Goal: Check status: Check status

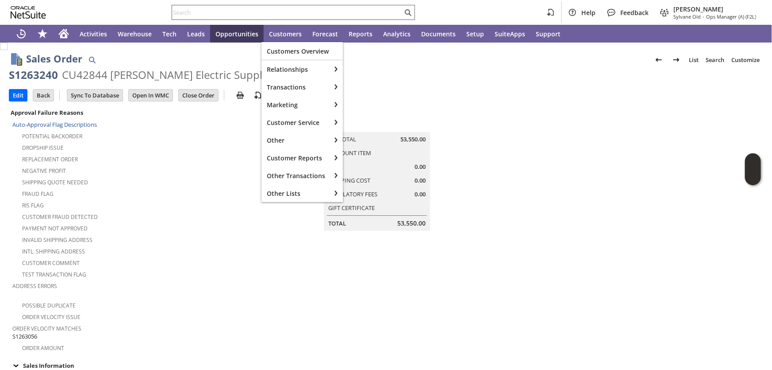
click at [270, 10] on input "text" at bounding box center [287, 12] width 231 height 11
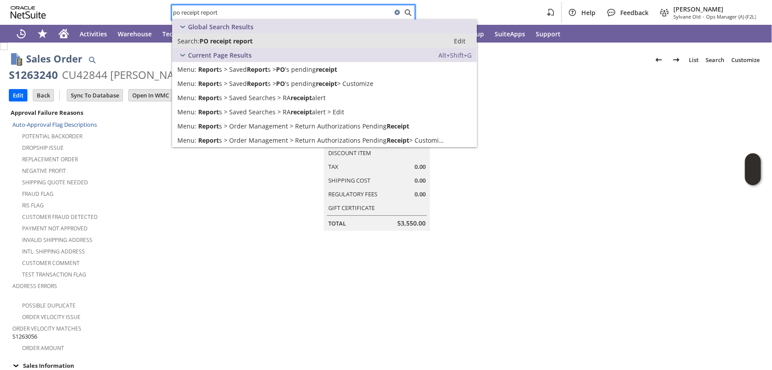
type input "po receipt report"
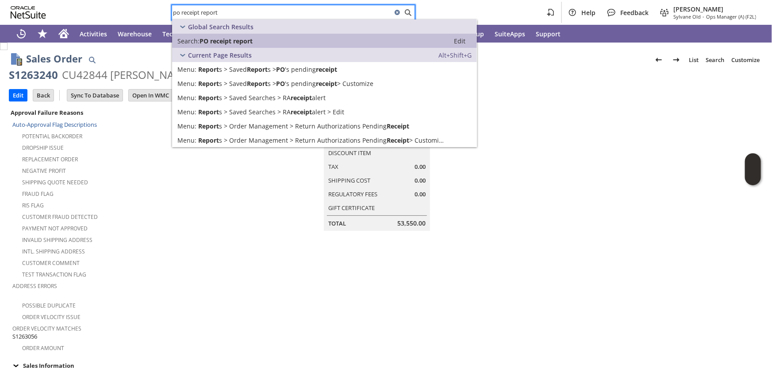
click at [252, 40] on span "PO receipt report" at bounding box center [226, 41] width 53 height 8
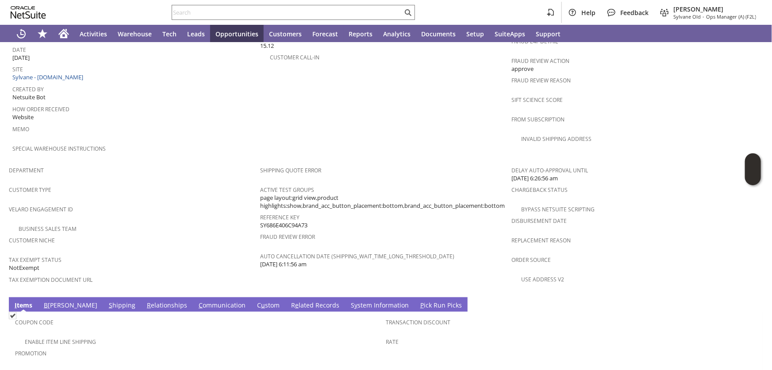
scroll to position [510, 0]
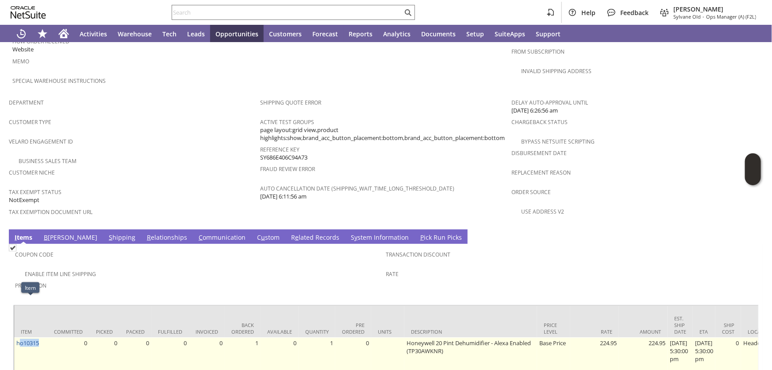
drag, startPoint x: 40, startPoint y: 305, endPoint x: 19, endPoint y: 309, distance: 21.1
click at [19, 337] on td "ho10315" at bounding box center [30, 354] width 33 height 35
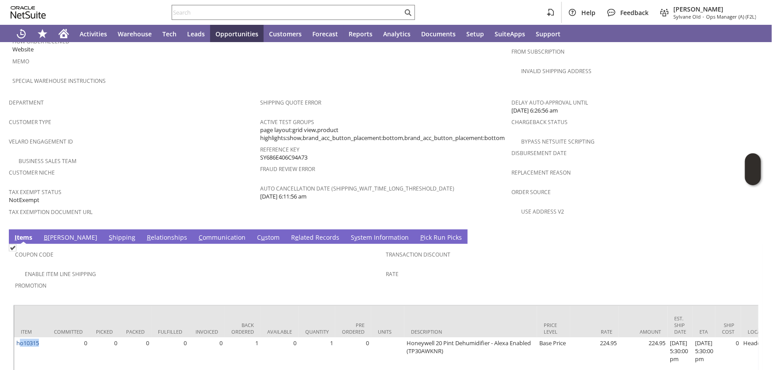
click at [53, 233] on link "B illing" at bounding box center [71, 238] width 58 height 10
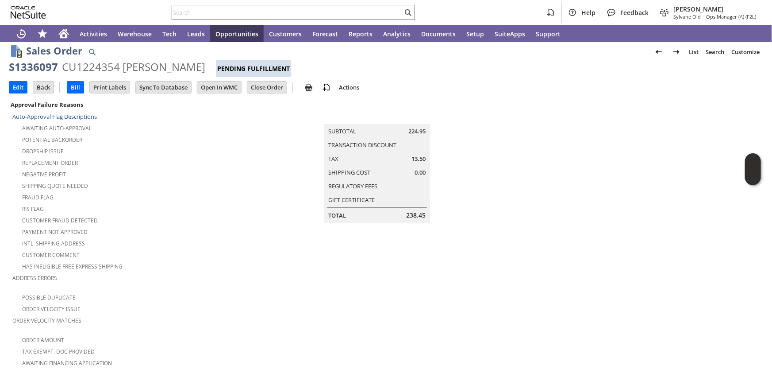
scroll to position [0, 0]
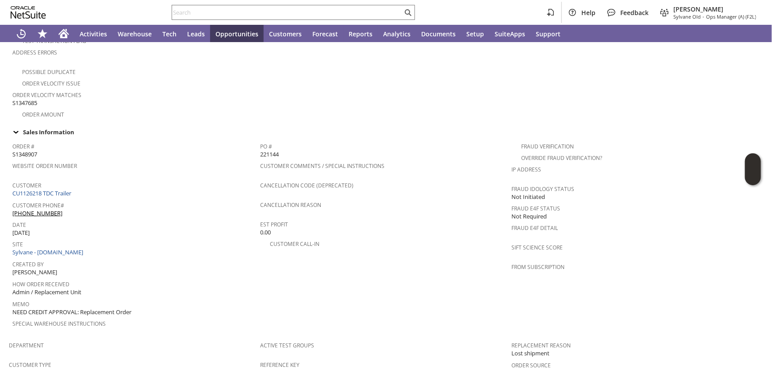
scroll to position [120, 0]
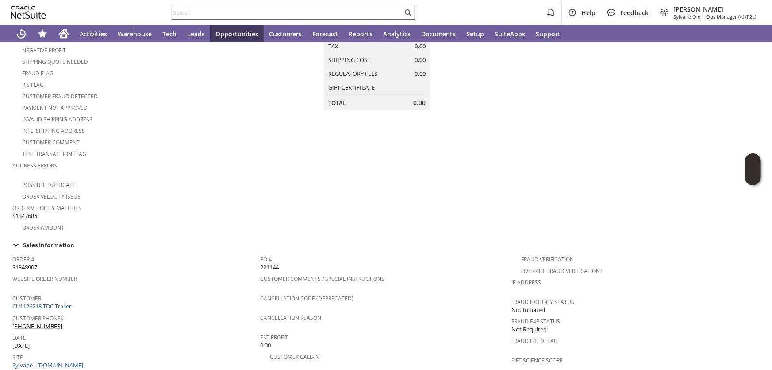
click at [211, 10] on input "text" at bounding box center [287, 12] width 231 height 11
paste input "S1340793"
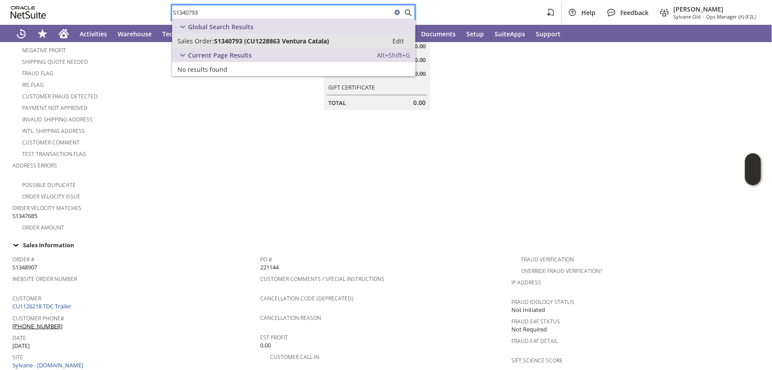
type input "S1340793"
click at [214, 40] on span "S1340793 (CU1228863 Ventura Catala)" at bounding box center [271, 41] width 115 height 8
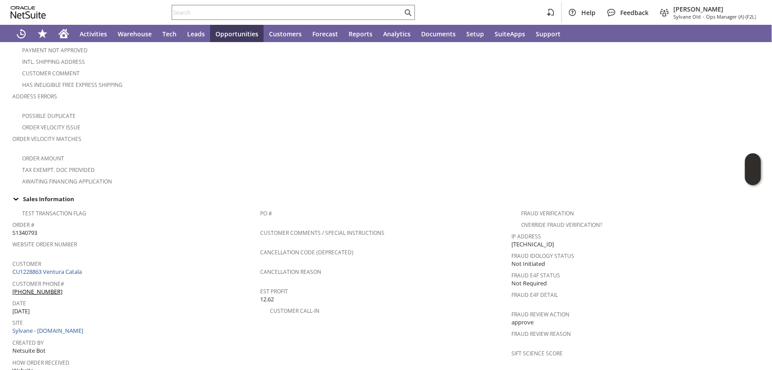
scroll to position [162, 0]
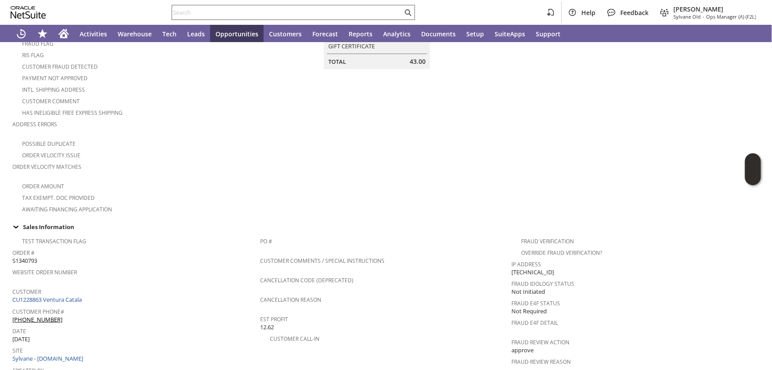
click at [229, 12] on input "text" at bounding box center [287, 12] width 231 height 11
paste input "S1342332"
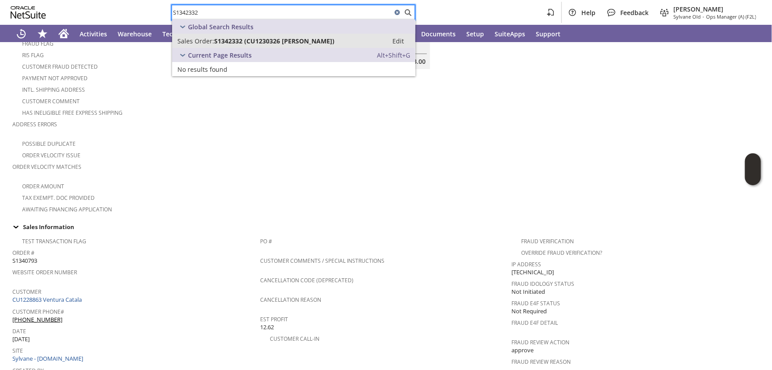
type input "S1342332"
click at [235, 42] on span "S1342332 (CU1230326 Flora Kelleher)" at bounding box center [274, 41] width 120 height 8
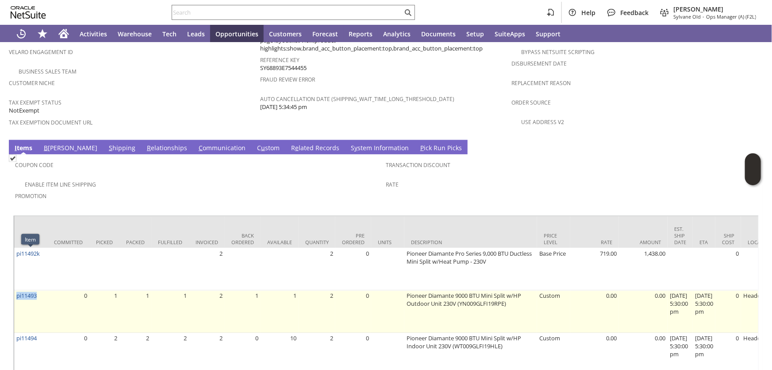
drag, startPoint x: 40, startPoint y: 255, endPoint x: 16, endPoint y: 260, distance: 24.4
click at [16, 290] on td "pi11493" at bounding box center [30, 311] width 33 height 42
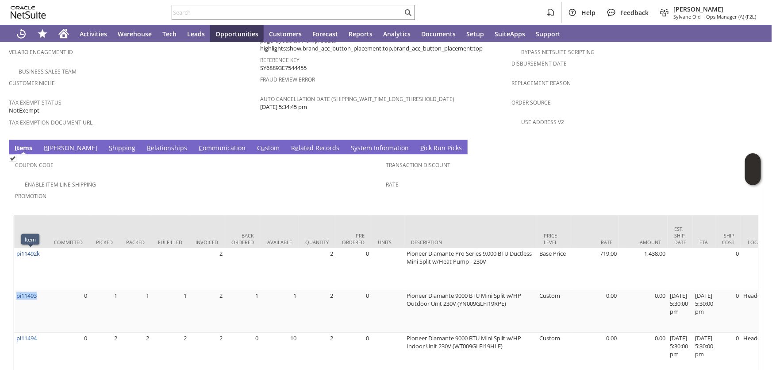
copy link "pi11493"
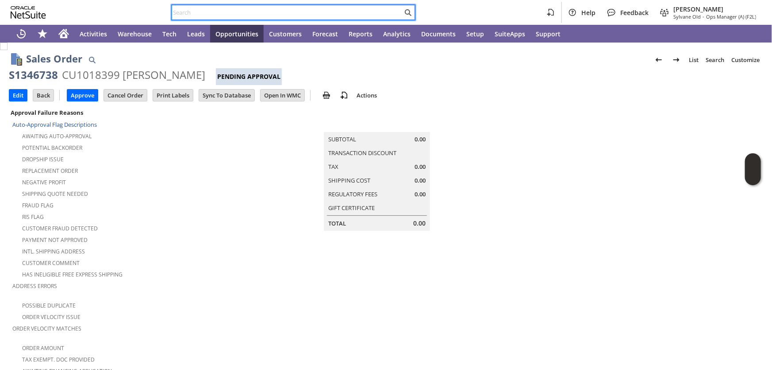
click at [197, 12] on input "text" at bounding box center [287, 12] width 231 height 11
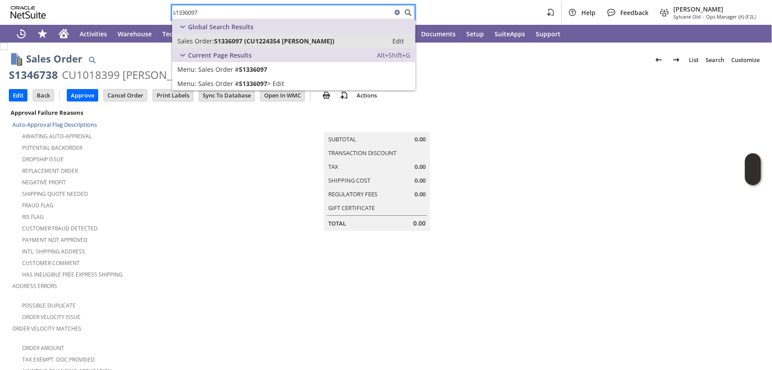
type input "s1336097"
click at [221, 35] on link "Sales Order: S1336097 (CU1224354 Nancy Davenport) Edit" at bounding box center [293, 41] width 243 height 14
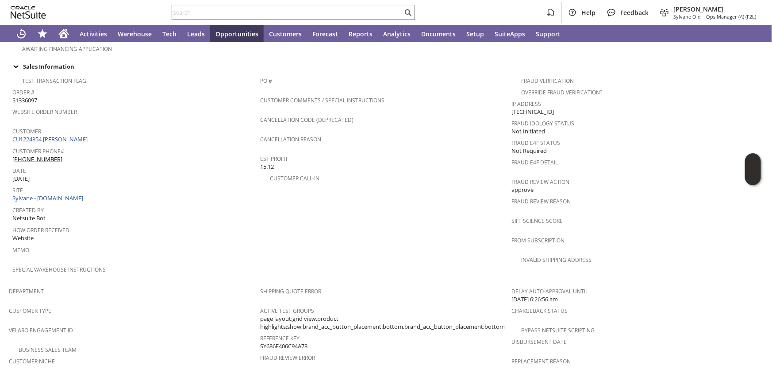
scroll to position [482, 0]
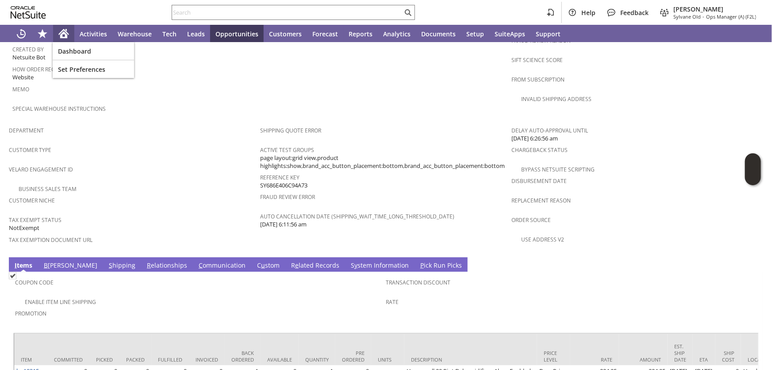
click at [60, 31] on icon "Home" at bounding box center [63, 33] width 11 height 11
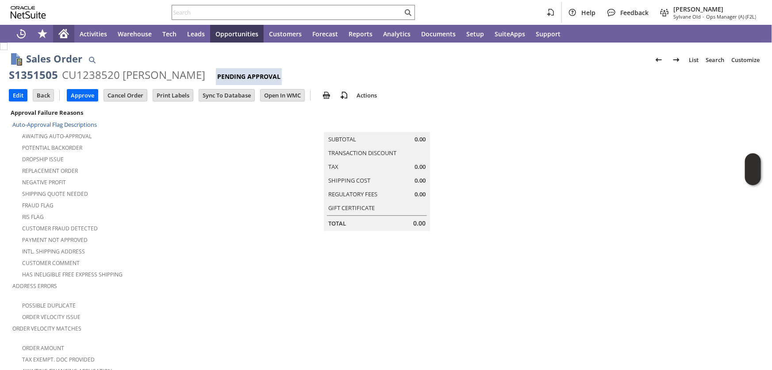
click at [63, 32] on icon "Home" at bounding box center [63, 34] width 7 height 7
